Goal: Task Accomplishment & Management: Manage account settings

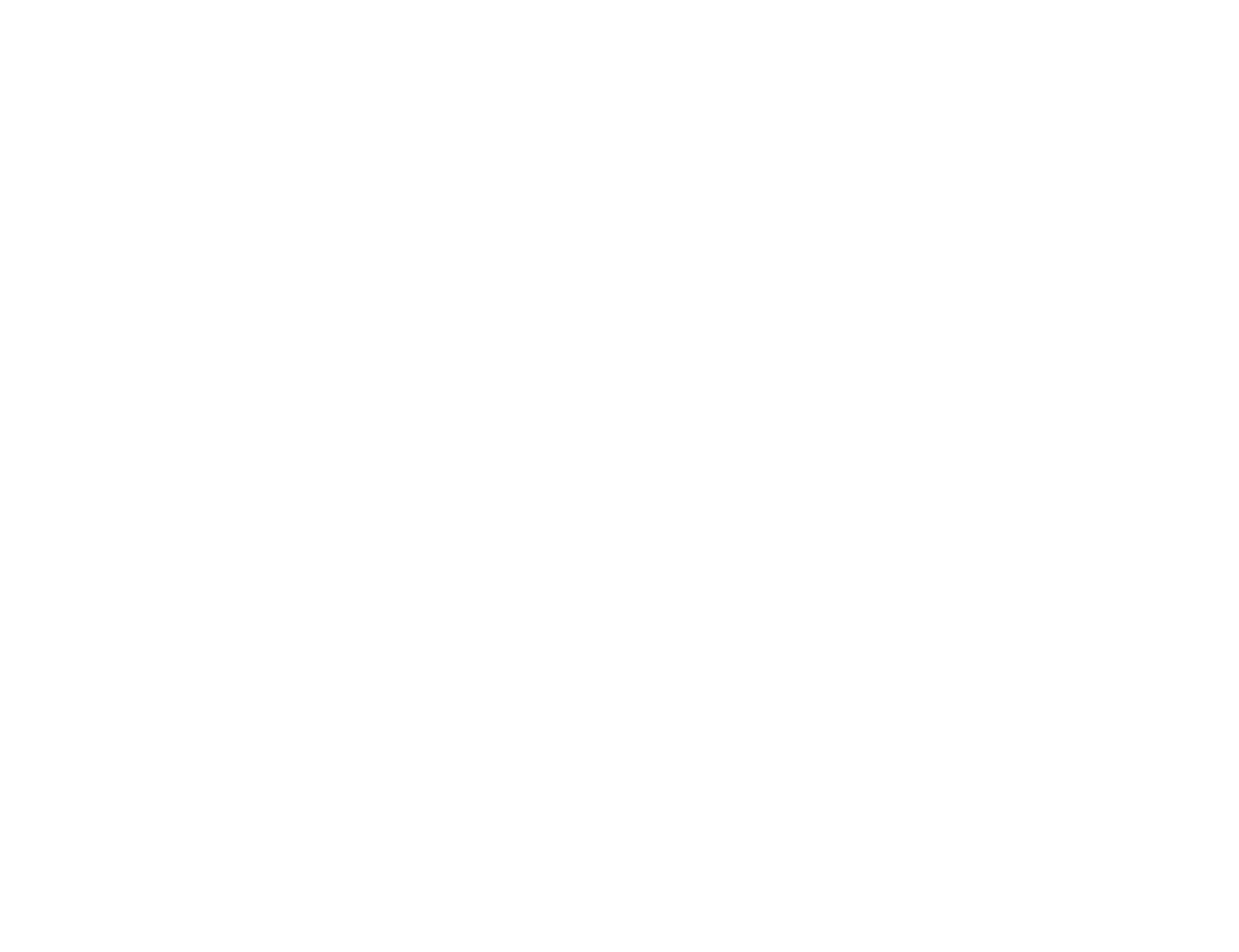
click at [891, 107] on div at bounding box center [619, 476] width 1239 height 952
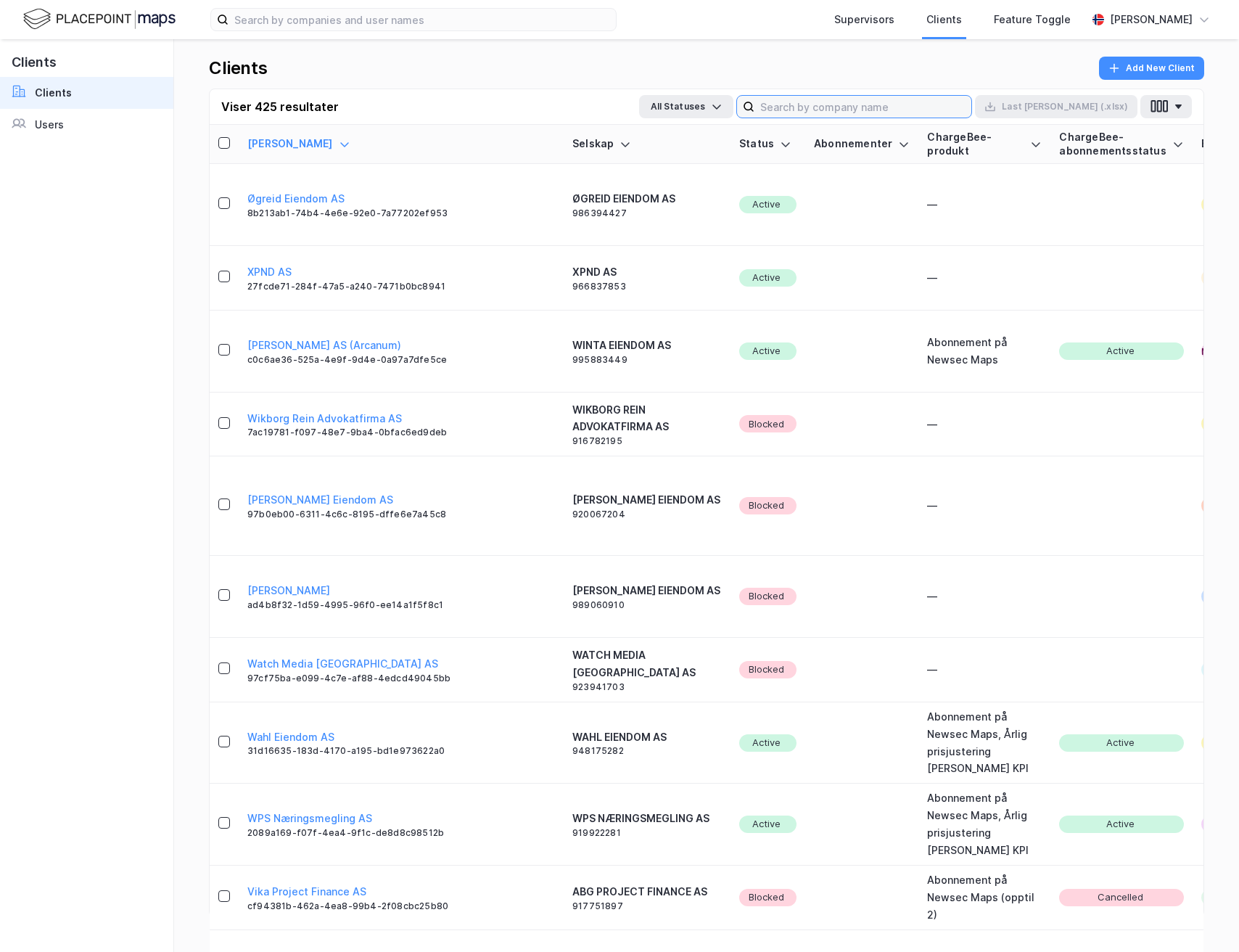
click at [891, 107] on input at bounding box center [862, 107] width 217 height 21
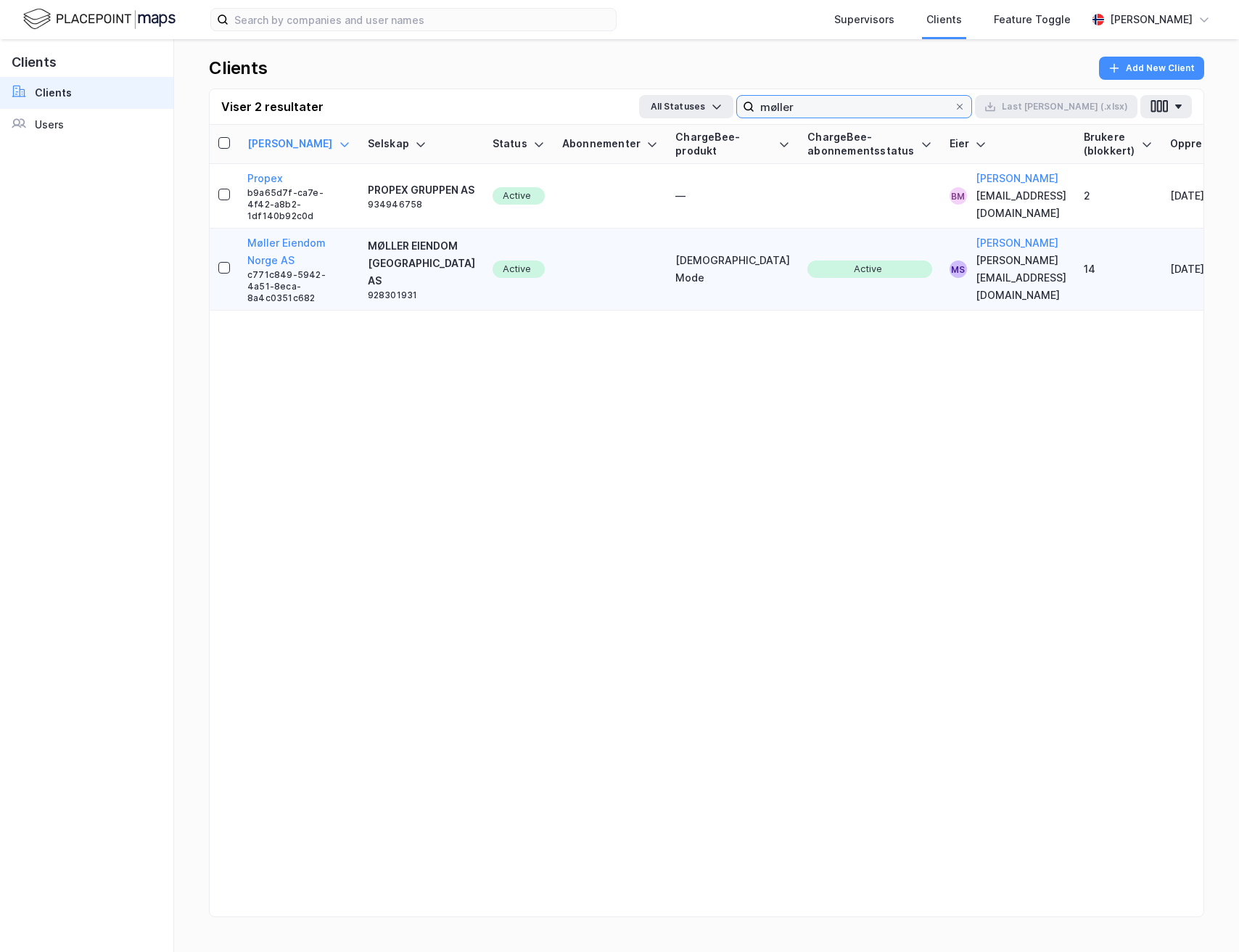
type input "møller"
click at [368, 287] on div "MØLLER EIENDOM [GEOGRAPHIC_DATA] AS" at bounding box center [422, 263] width 107 height 52
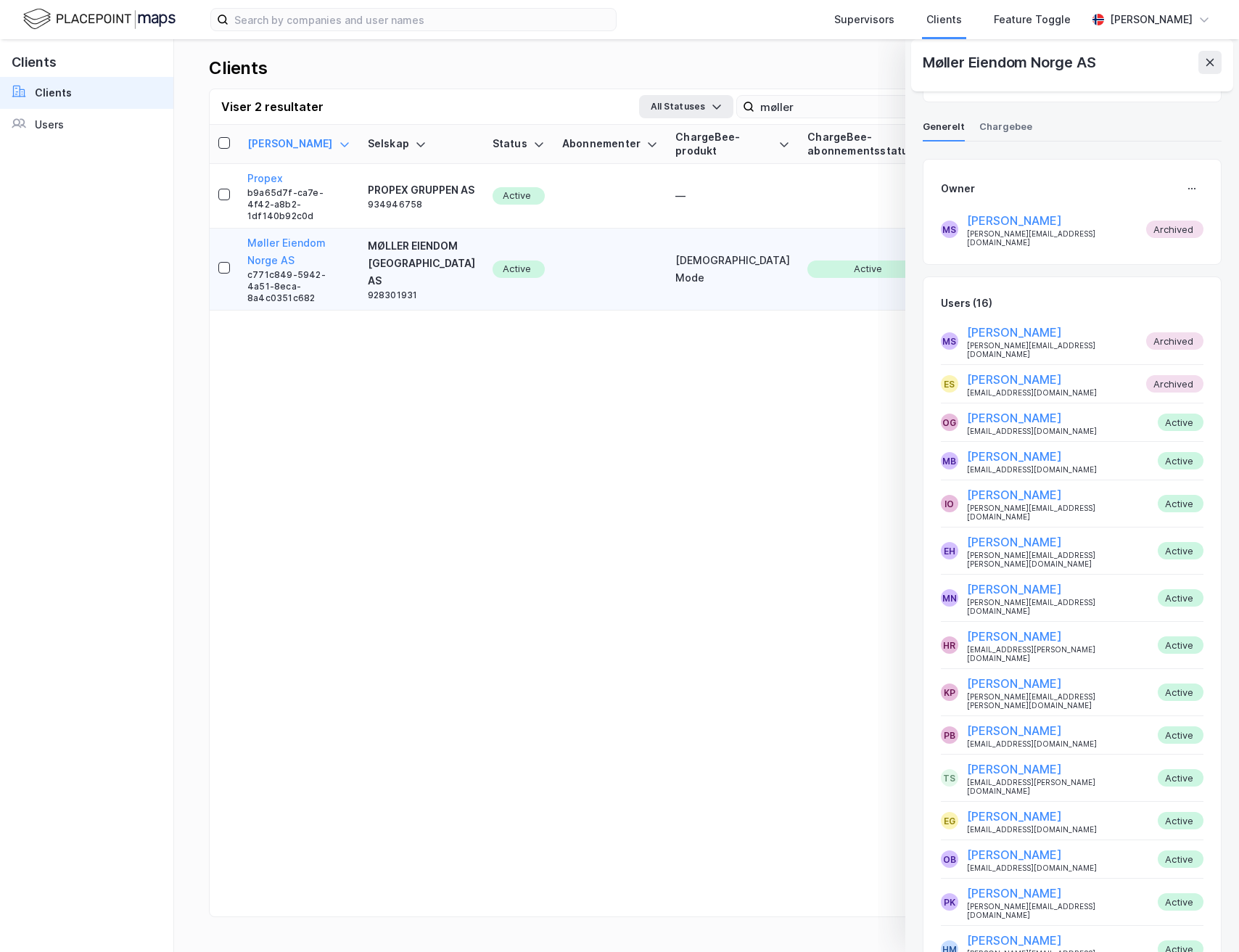
scroll to position [520, 0]
click at [1199, 65] on button at bounding box center [1210, 62] width 23 height 23
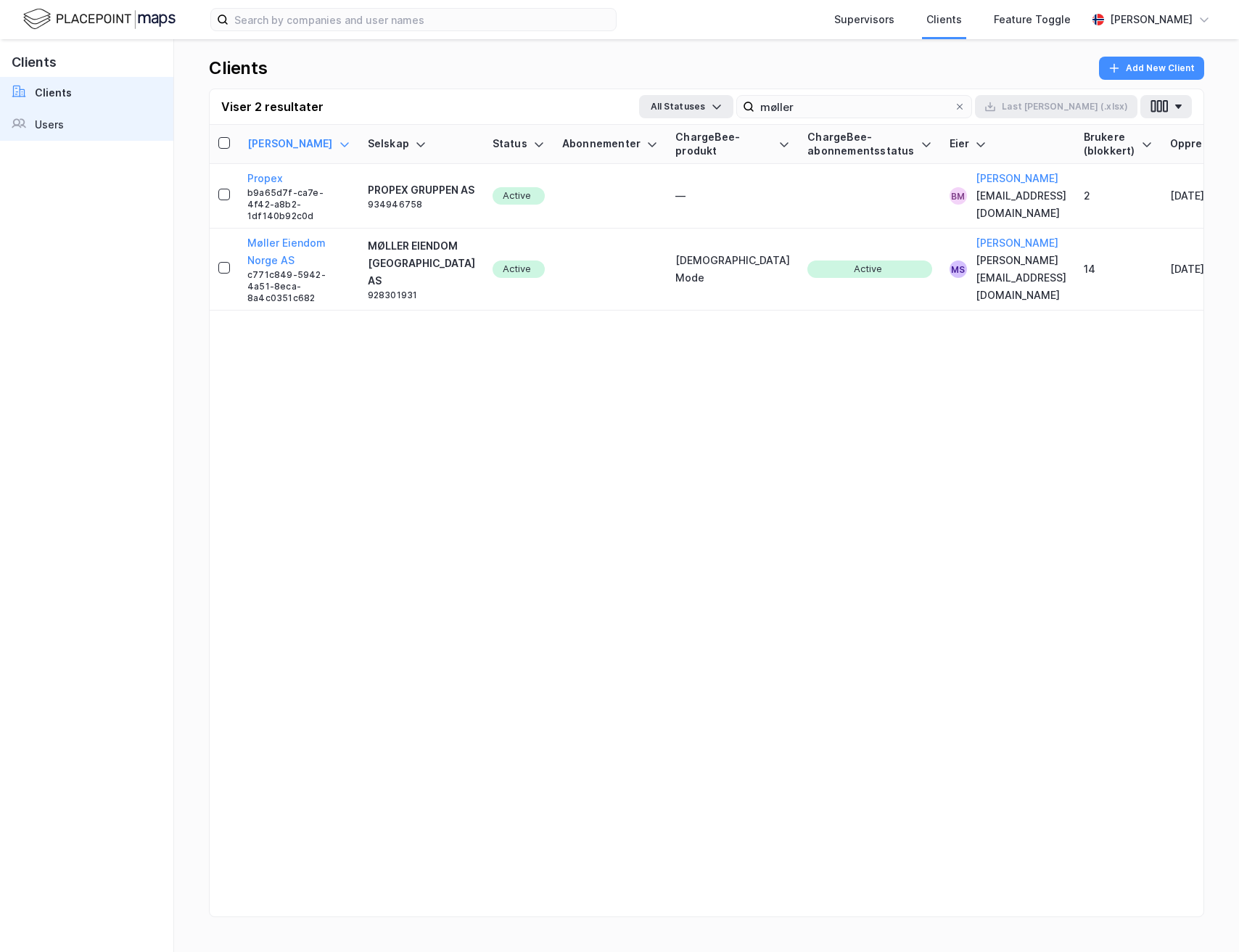
click at [70, 124] on link "Users" at bounding box center [86, 124] width 173 height 32
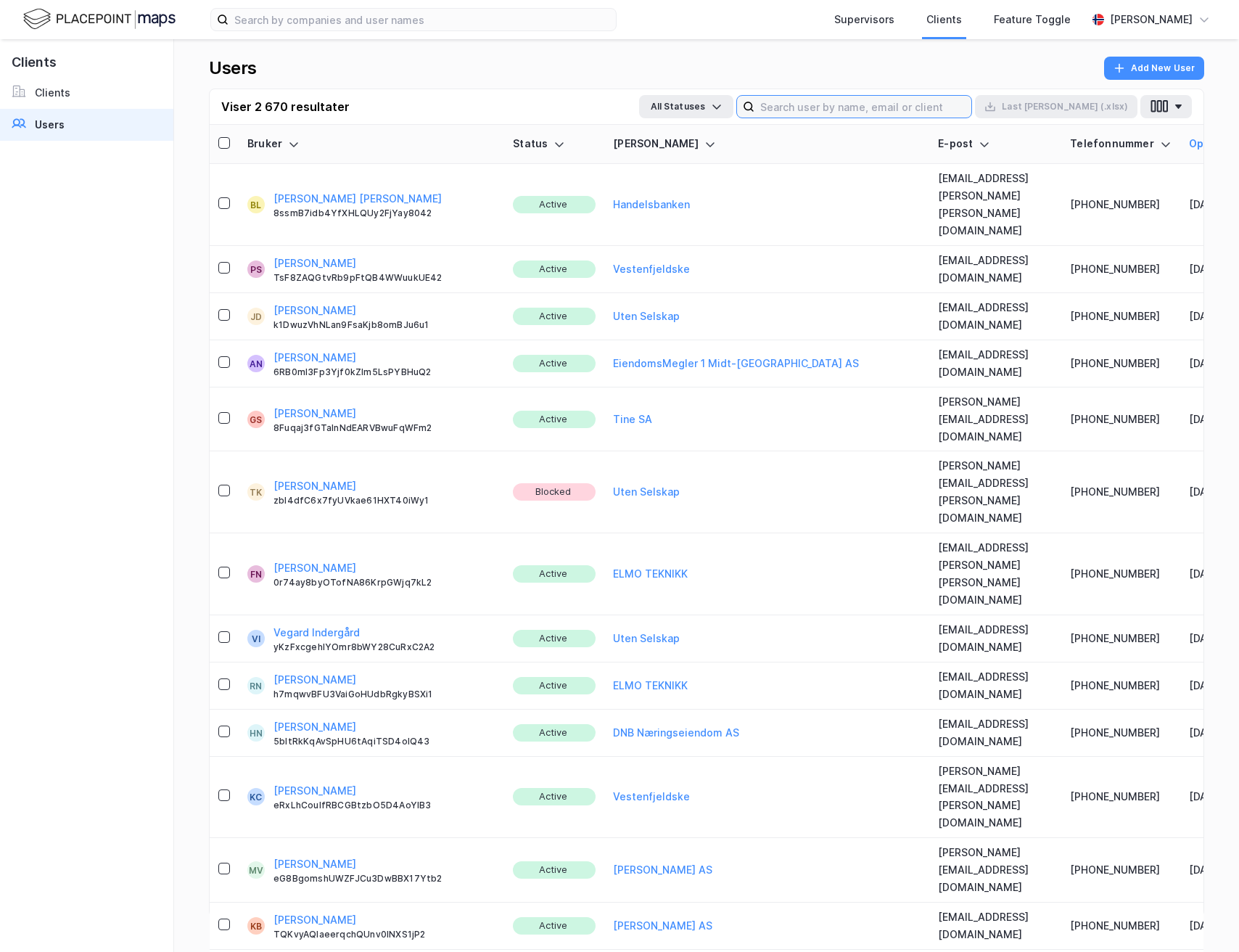
click at [881, 110] on input at bounding box center [862, 107] width 217 height 21
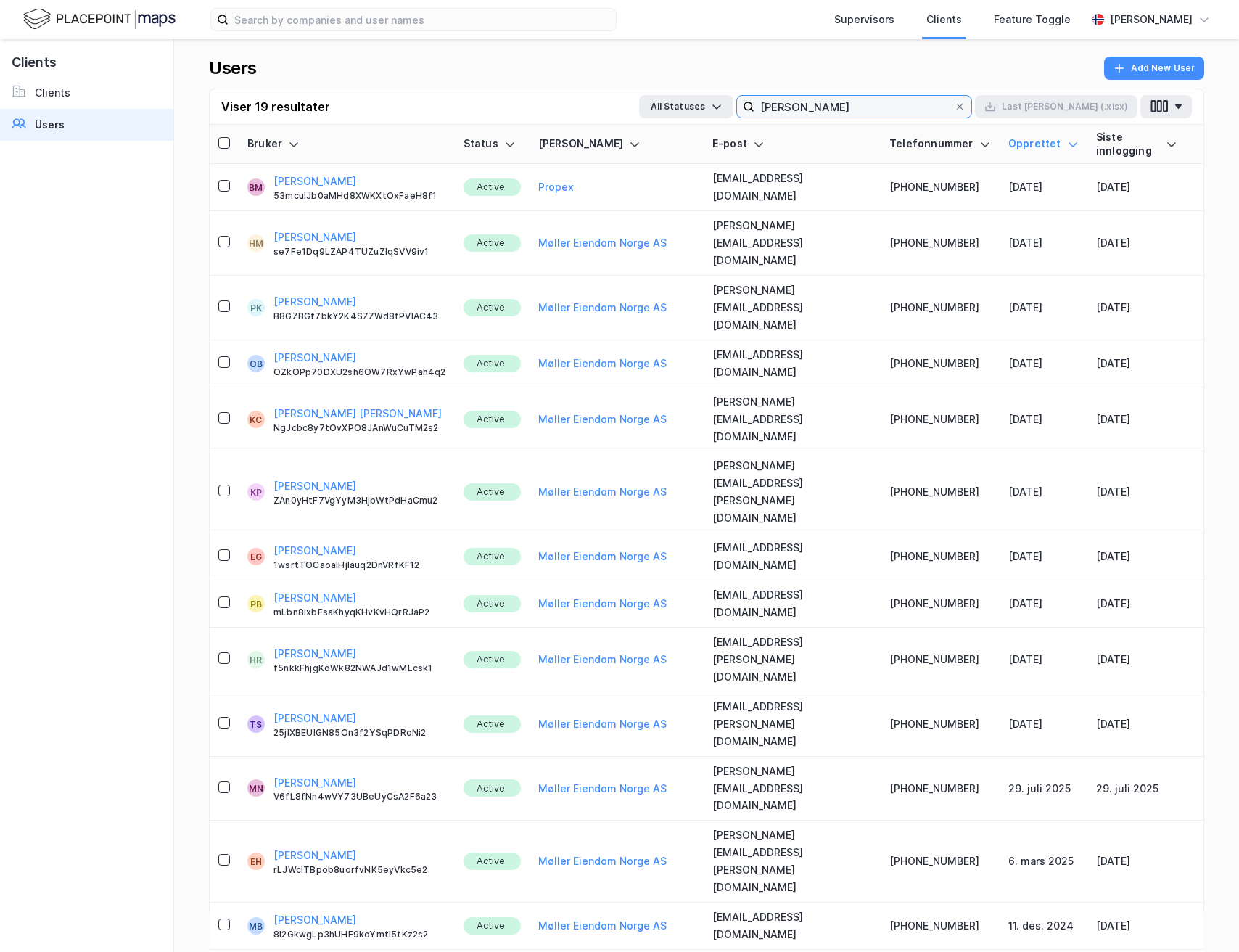
type input "møll"
click at [964, 107] on icon at bounding box center [959, 106] width 9 height 9
click at [954, 107] on input "møll" at bounding box center [853, 107] width 199 height 21
